Goal: Find specific page/section: Find specific page/section

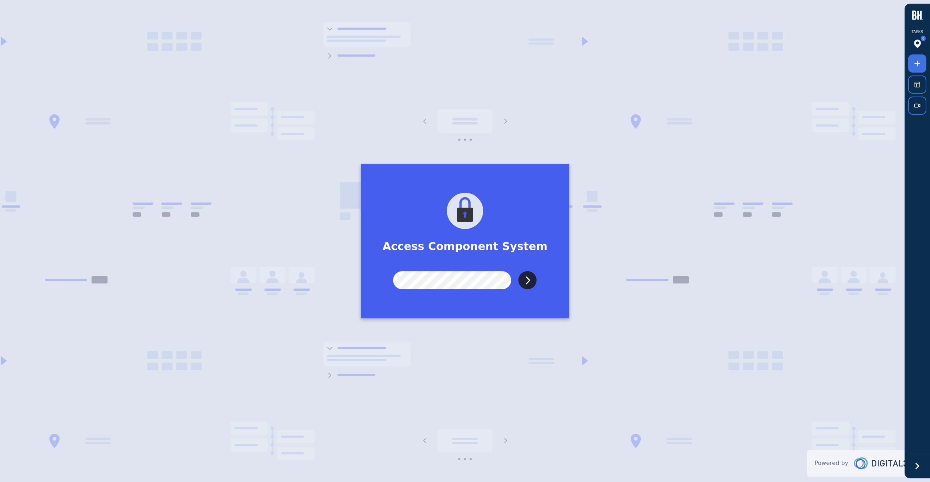
click at [518, 271] on input "Submit" at bounding box center [527, 280] width 18 height 18
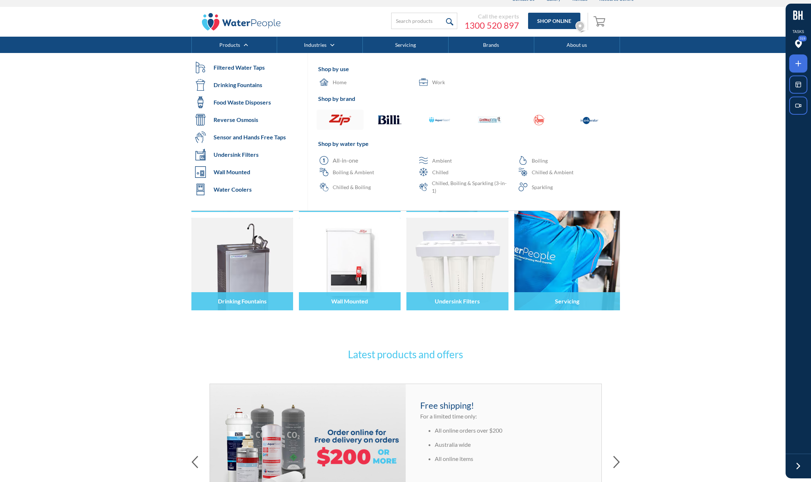
scroll to position [9, 0]
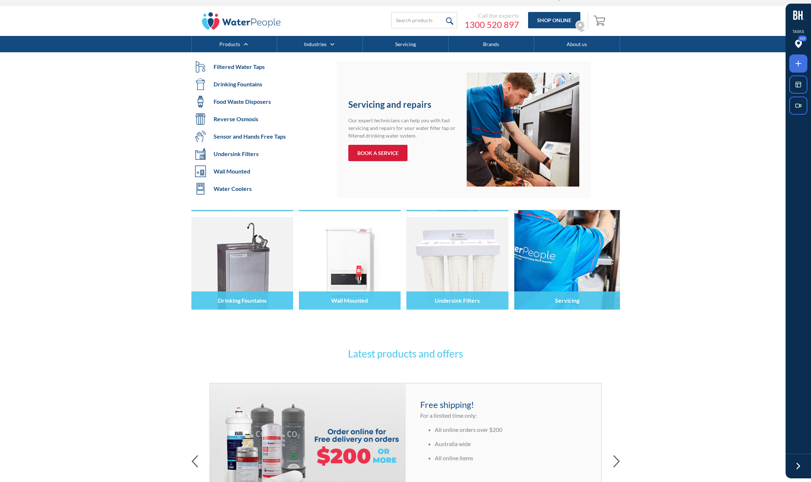
click at [371, 153] on div "BOOK A SERVICE" at bounding box center [377, 153] width 41 height 8
